Goal: Find specific page/section: Find specific page/section

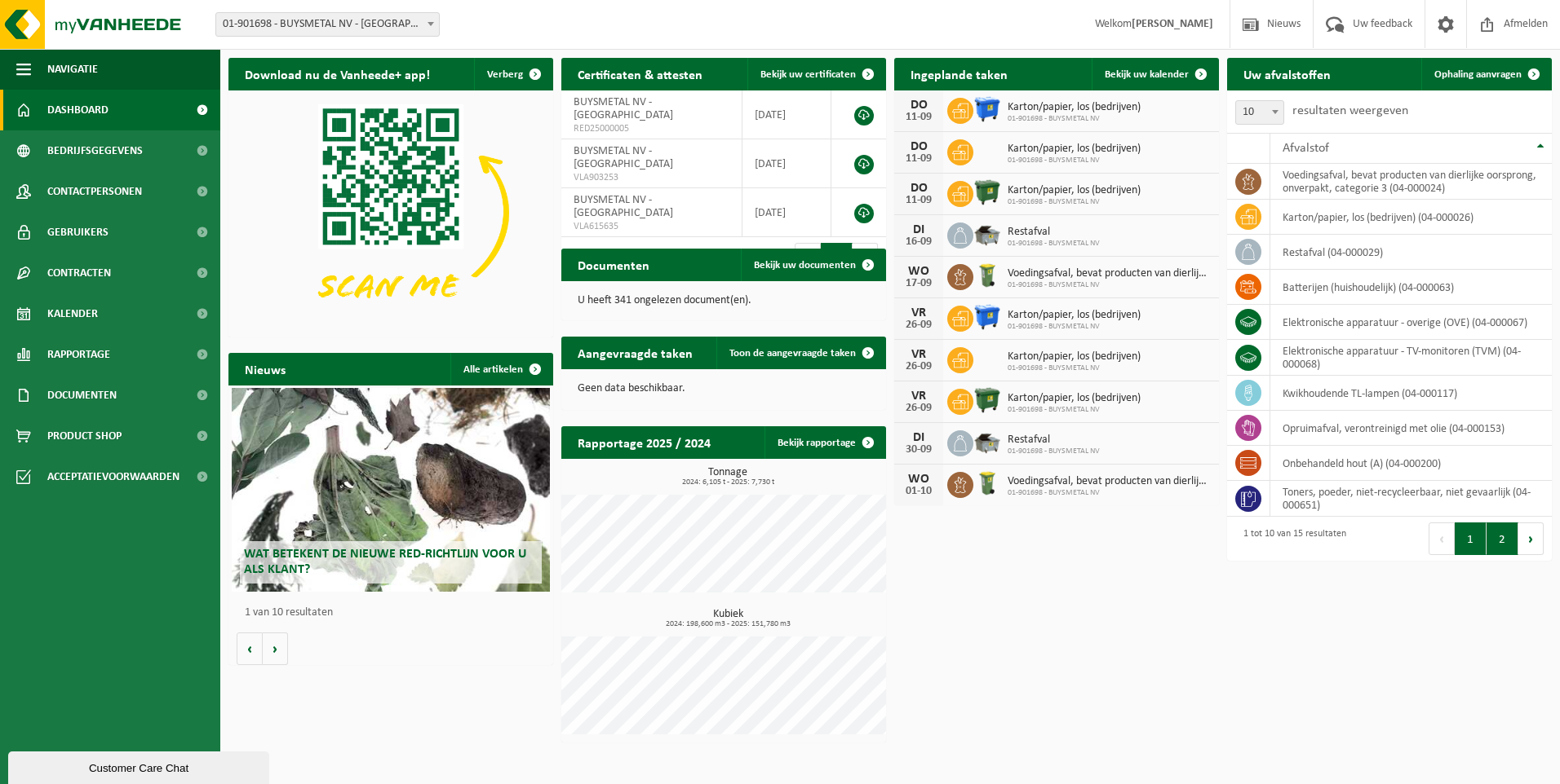
click at [1510, 541] on button "2" at bounding box center [1502, 539] width 32 height 33
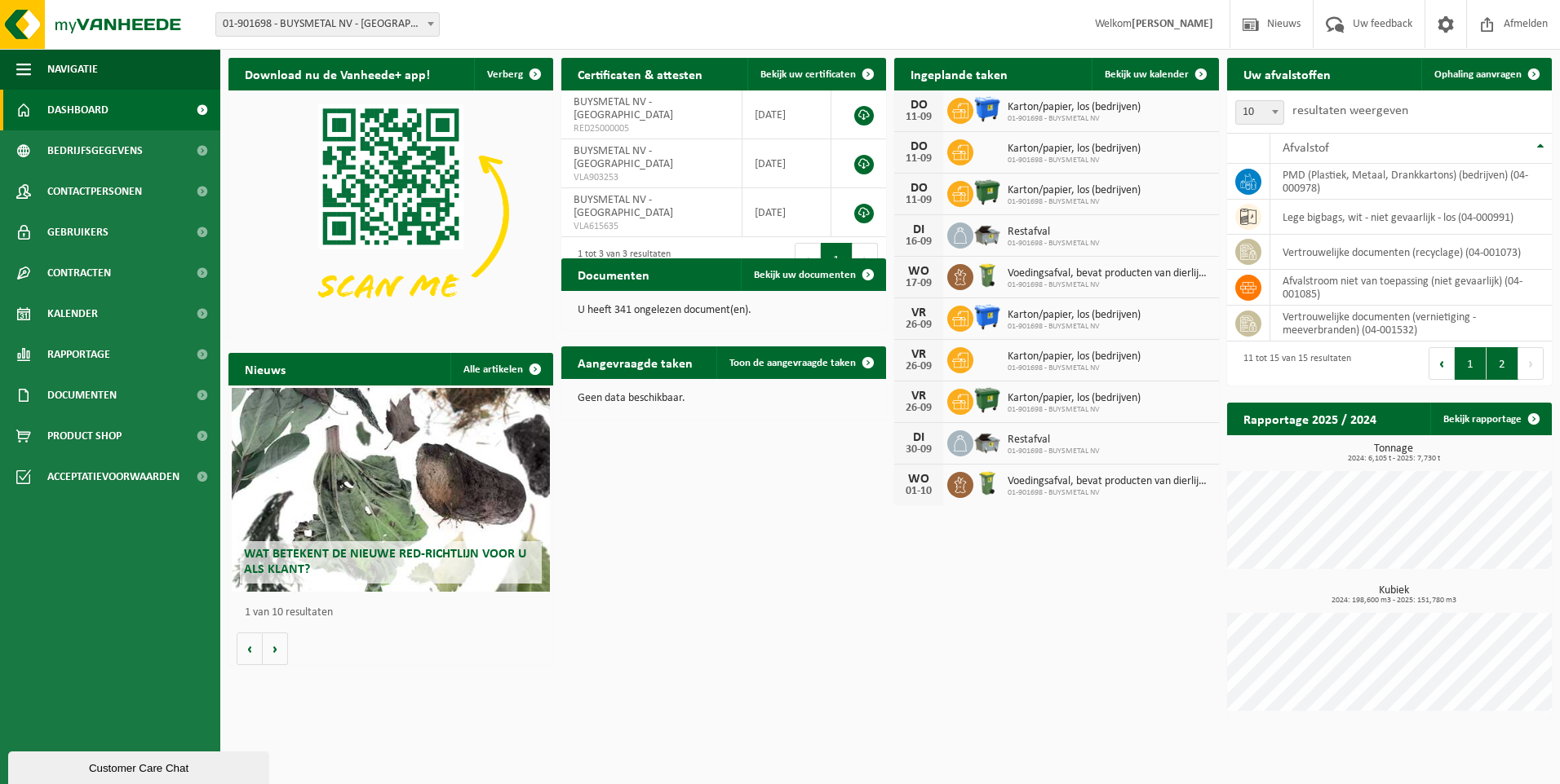
click at [1459, 373] on button "1" at bounding box center [1471, 363] width 32 height 33
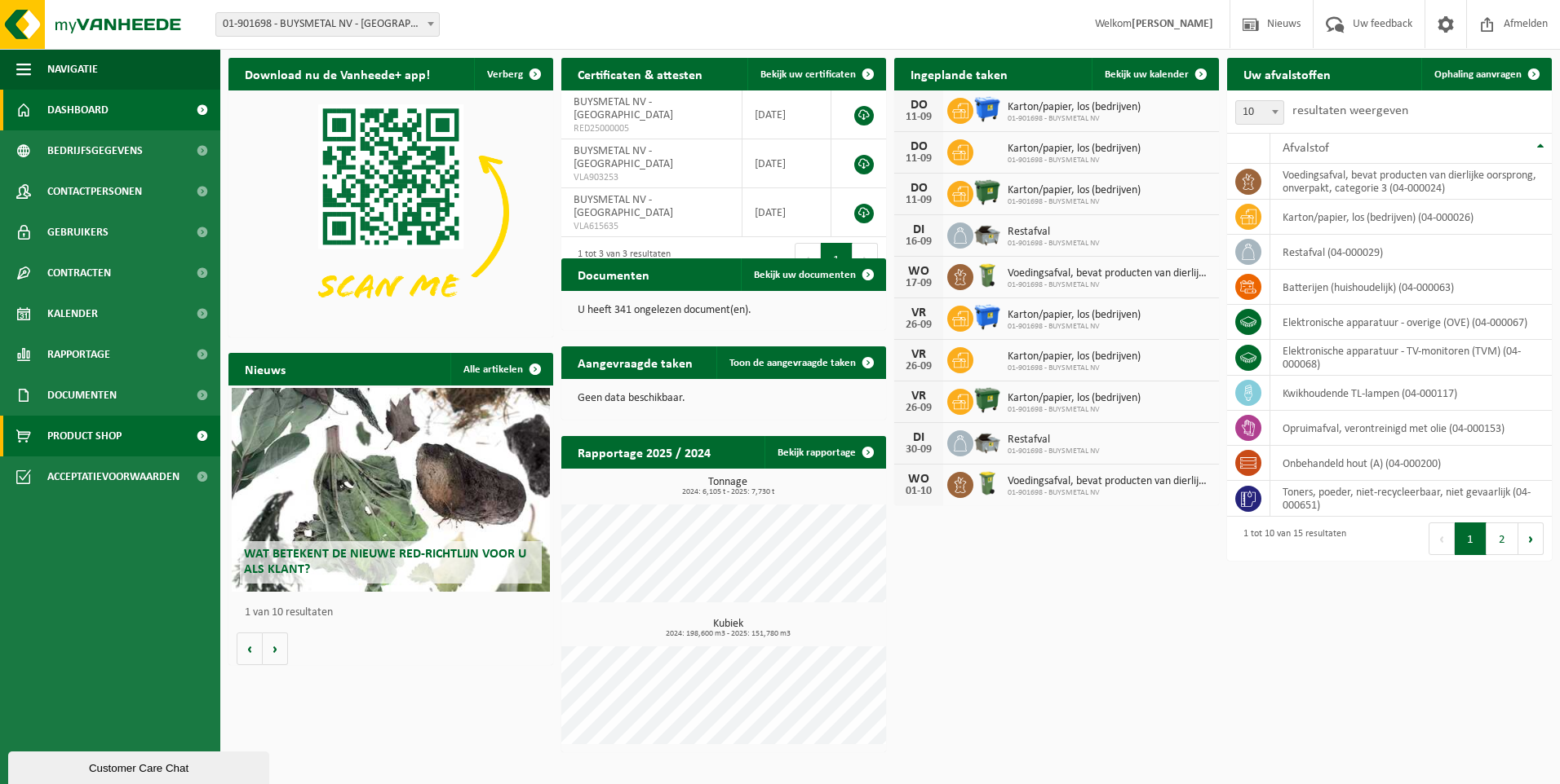
click at [139, 440] on link "Product Shop" at bounding box center [110, 436] width 220 height 41
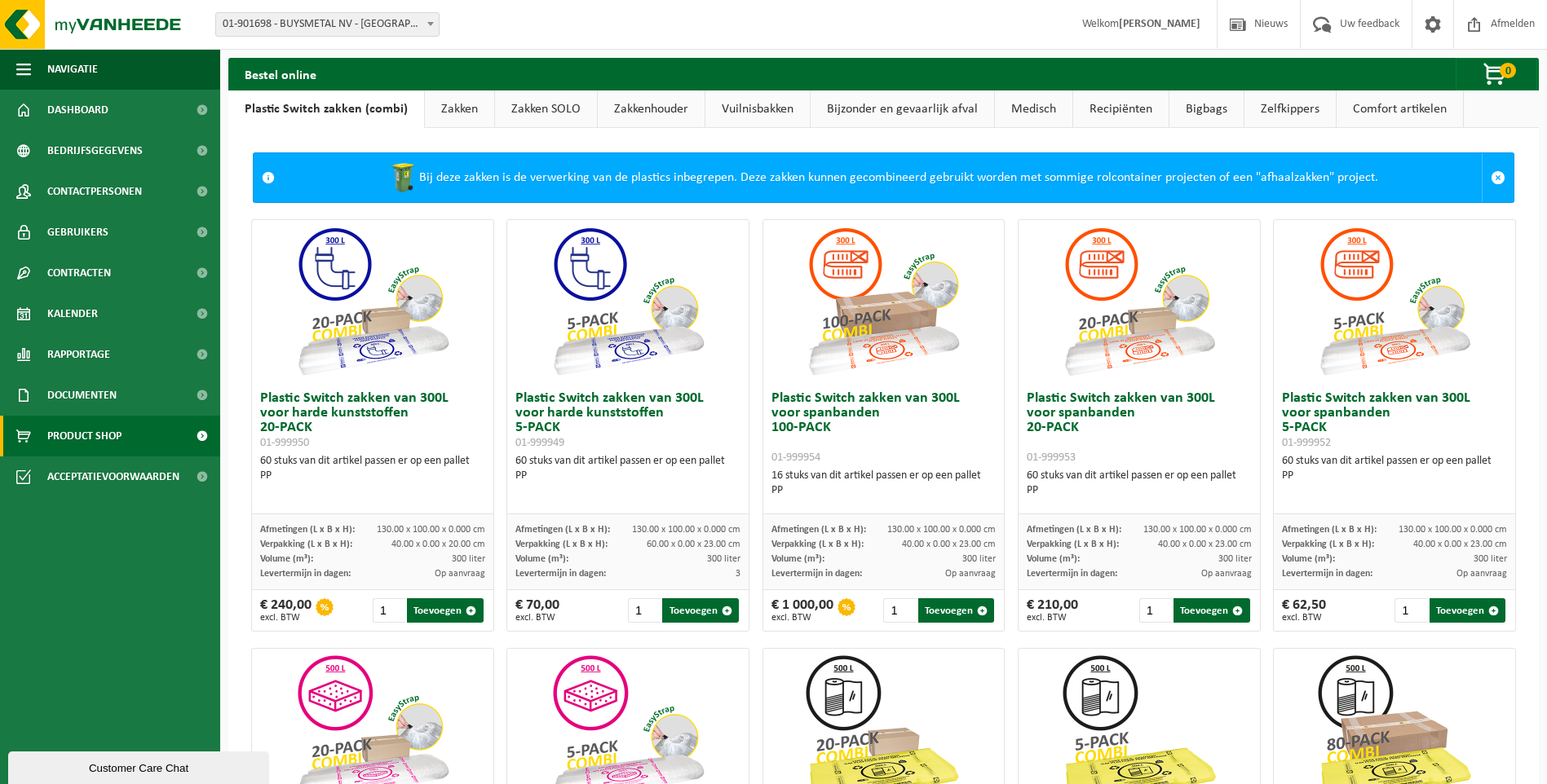
click at [1280, 103] on link "Zelfkippers" at bounding box center [1291, 109] width 91 height 38
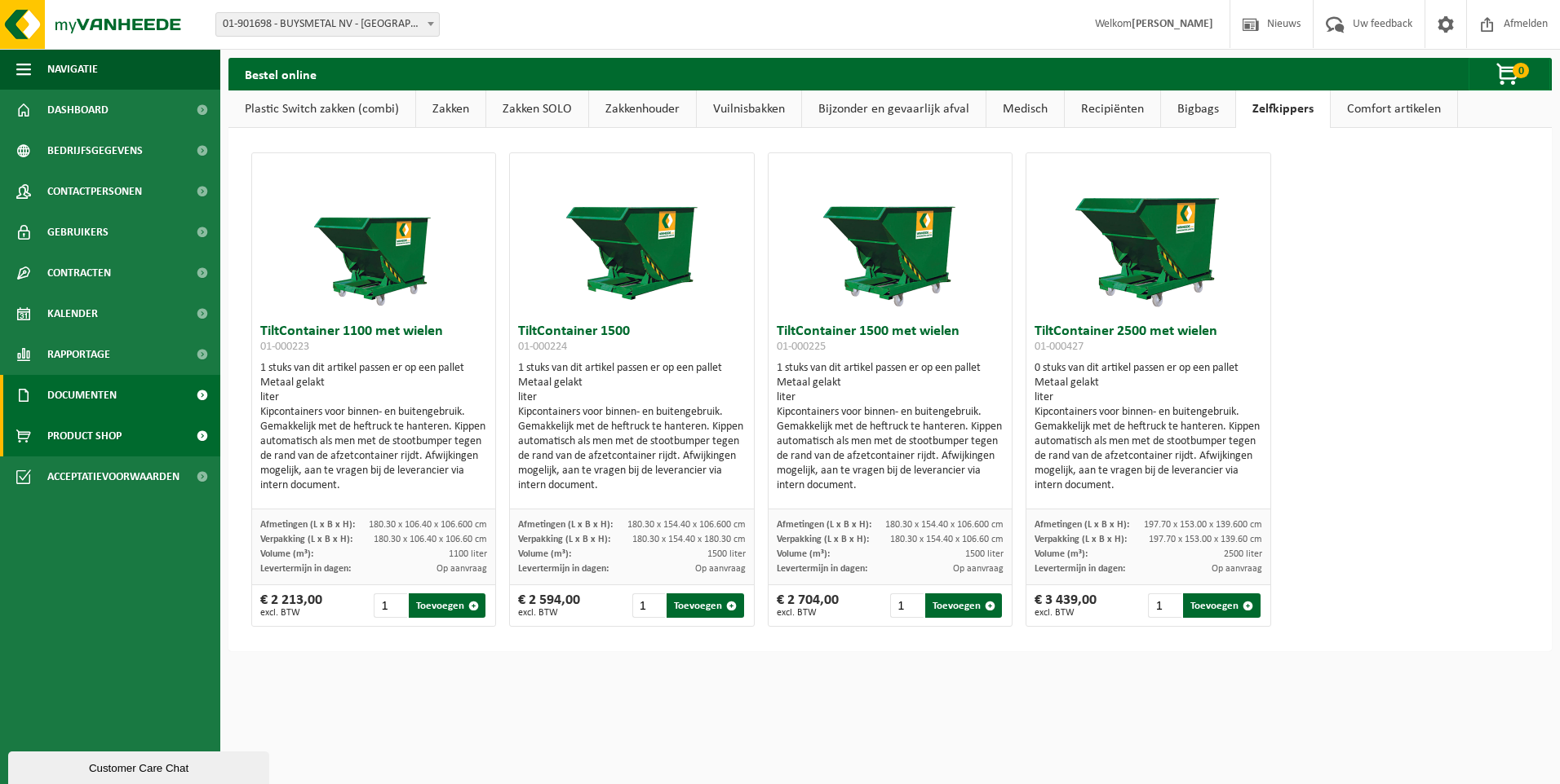
click at [112, 398] on span "Documenten" at bounding box center [82, 395] width 70 height 41
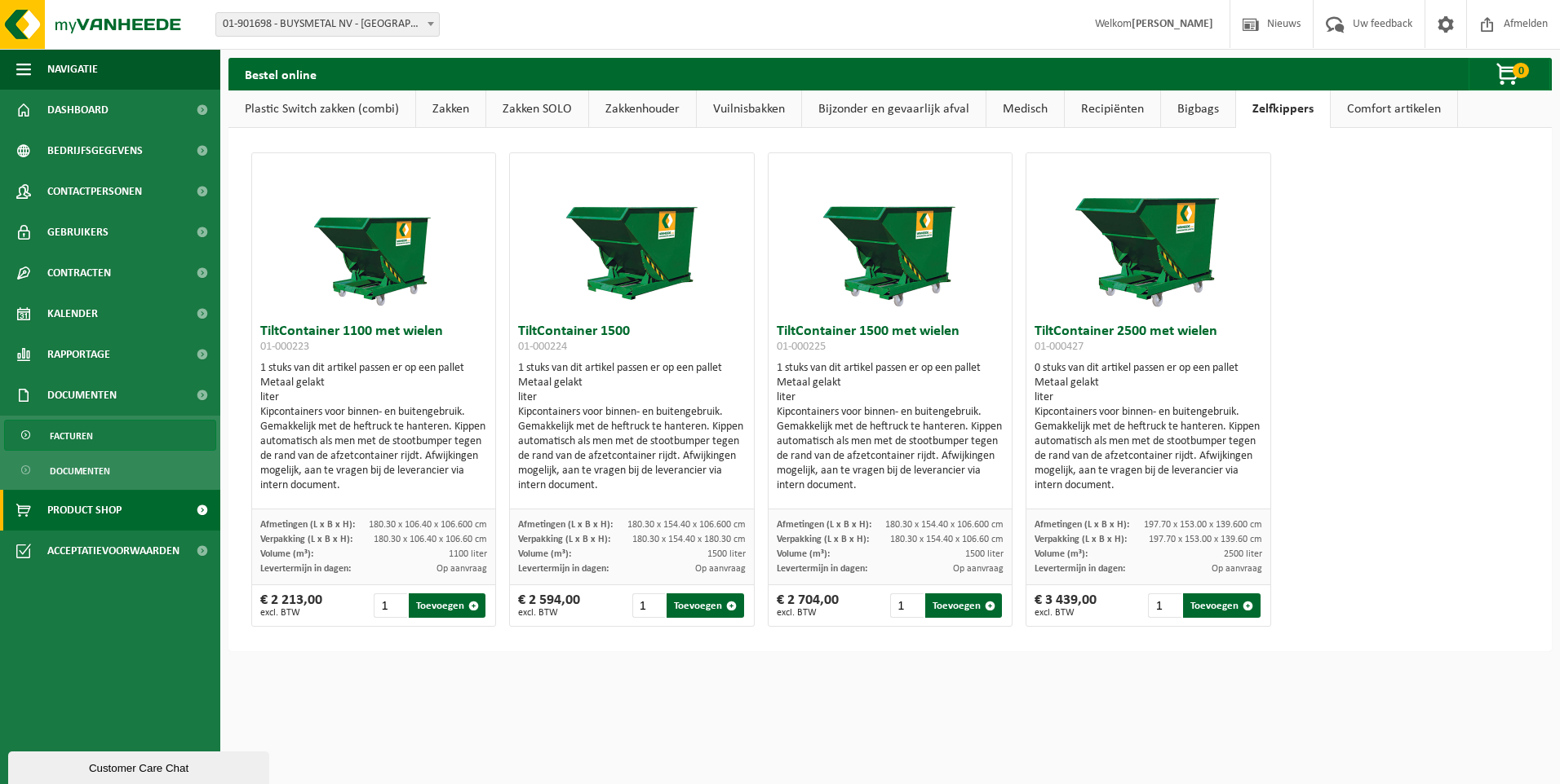
click at [101, 438] on link "Facturen" at bounding box center [110, 435] width 213 height 31
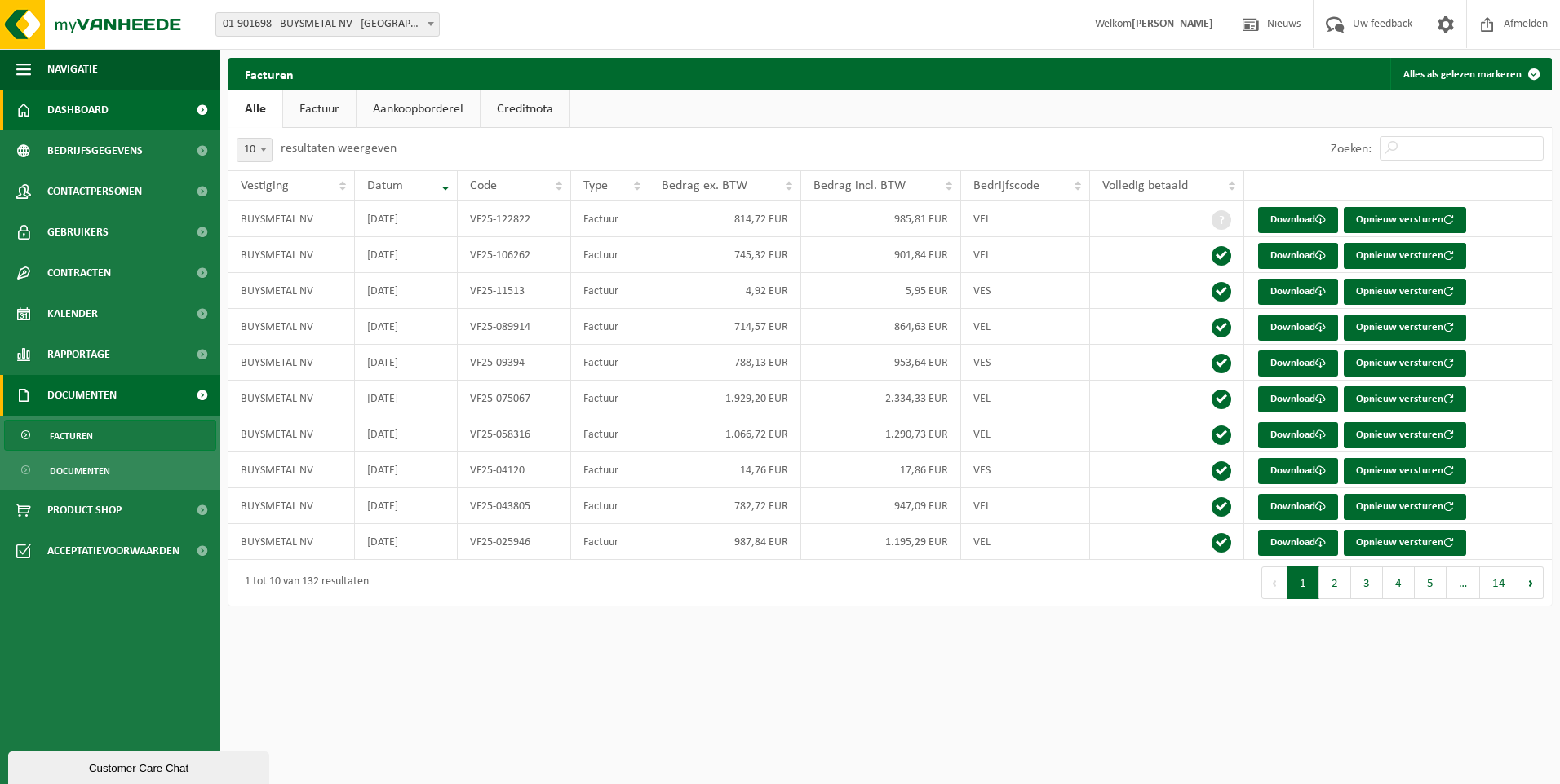
click at [93, 107] on span "Dashboard" at bounding box center [78, 109] width 62 height 41
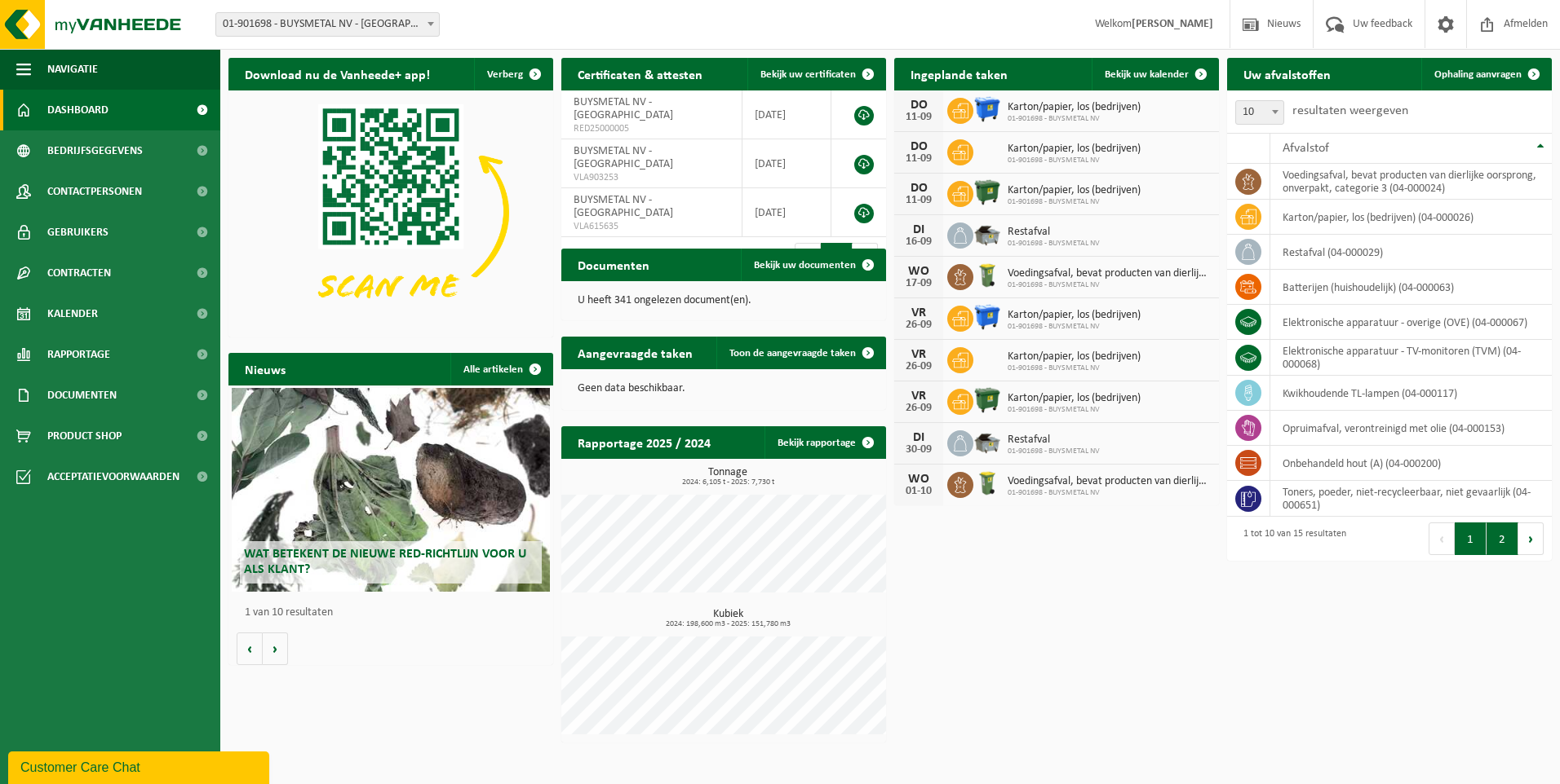
click at [1504, 536] on button "2" at bounding box center [1502, 539] width 32 height 33
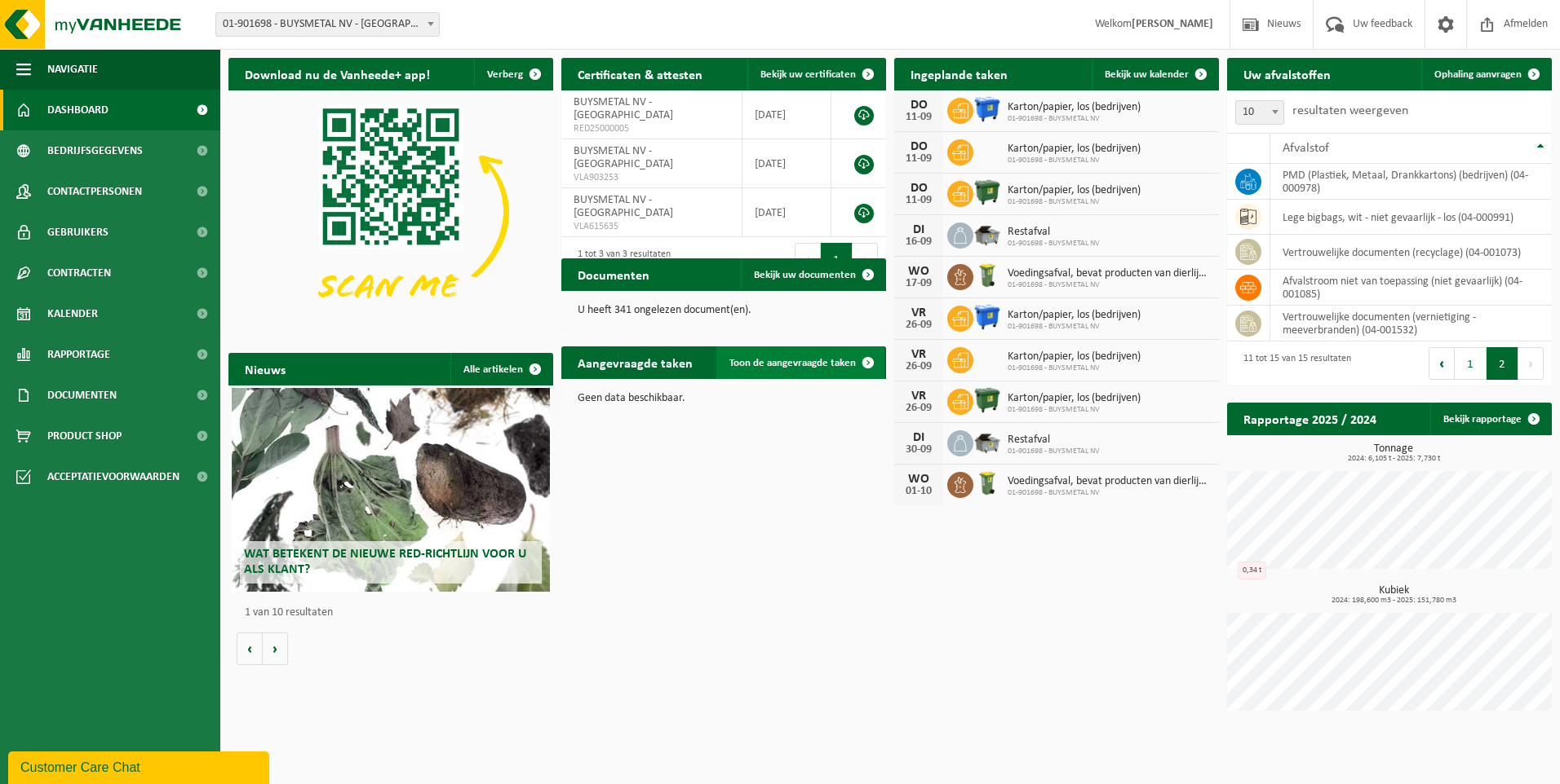
click at [862, 359] on span at bounding box center [868, 362] width 33 height 33
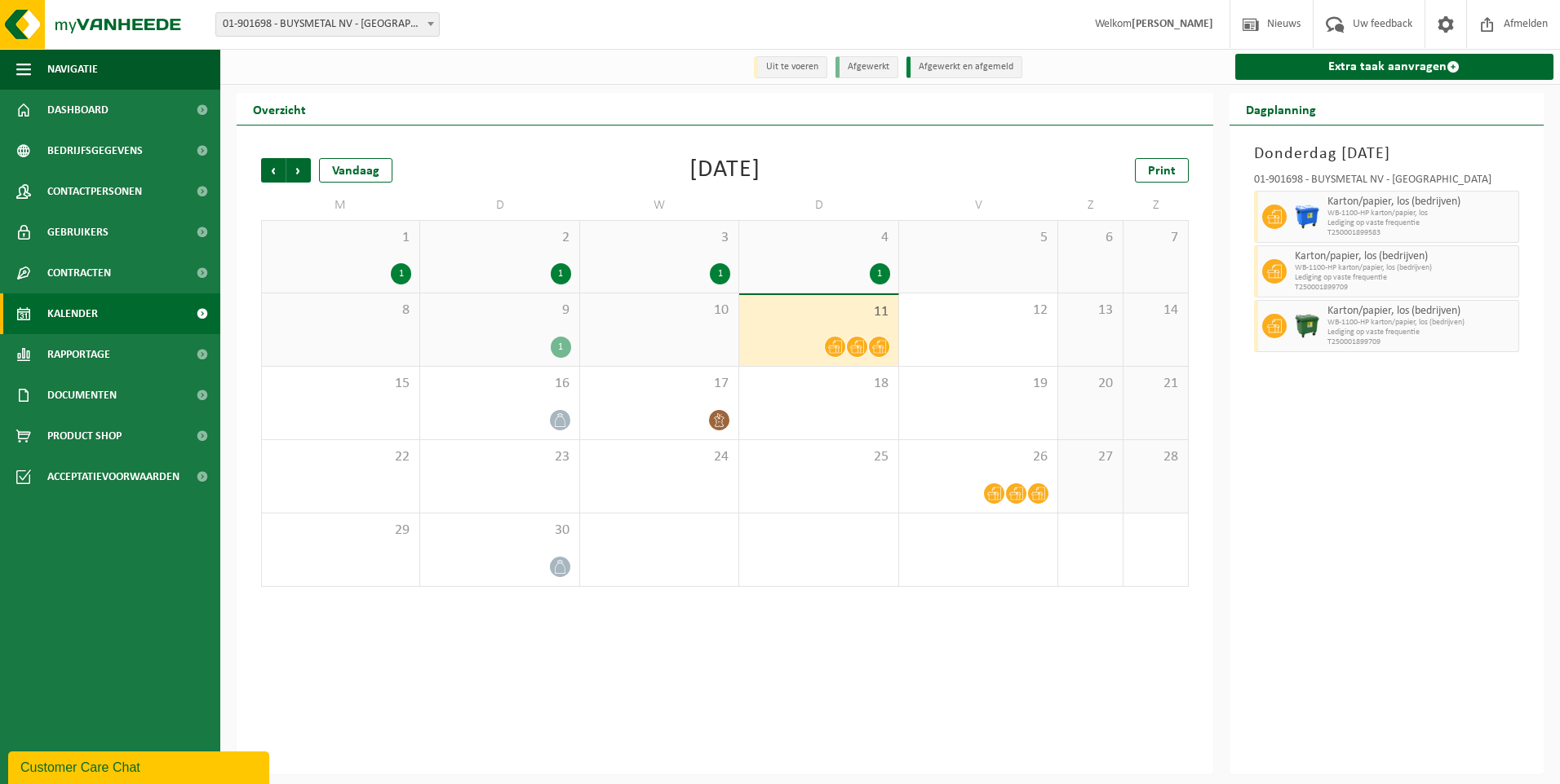
click at [821, 335] on div "11" at bounding box center [817, 329] width 158 height 70
